Goal: Task Accomplishment & Management: Use online tool/utility

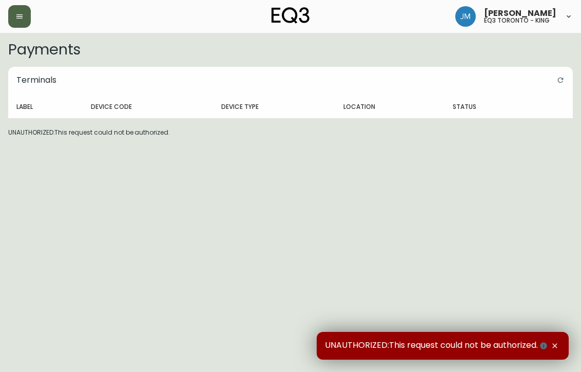
click at [23, 21] on button "button" at bounding box center [19, 16] width 23 height 23
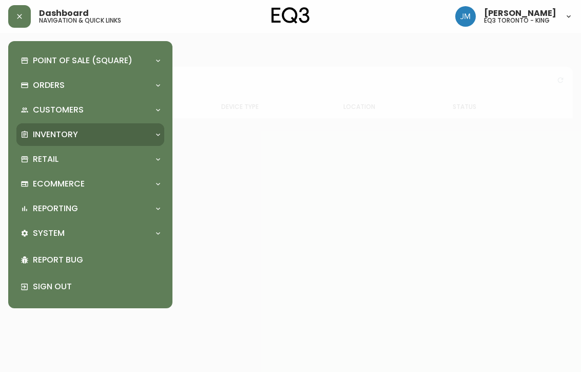
click at [65, 129] on p "Inventory" at bounding box center [55, 134] width 45 height 11
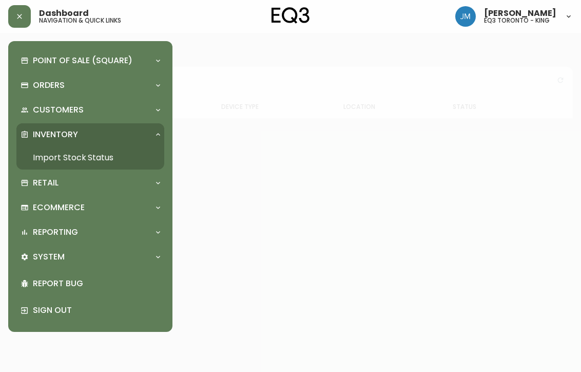
click at [71, 156] on link "Import Stock Status" at bounding box center [90, 158] width 148 height 24
